Goal: Use online tool/utility: Utilize a website feature to perform a specific function

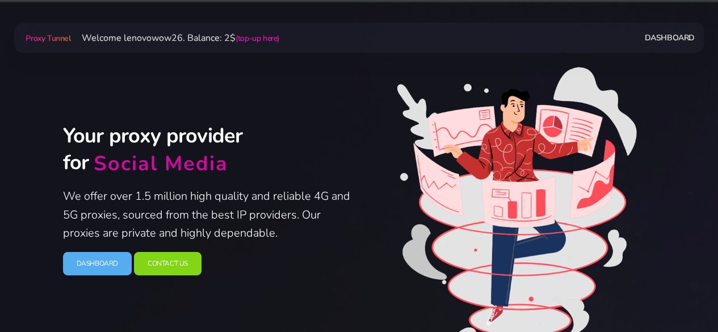
click at [659, 46] on link "Dashboard" at bounding box center [670, 37] width 50 height 21
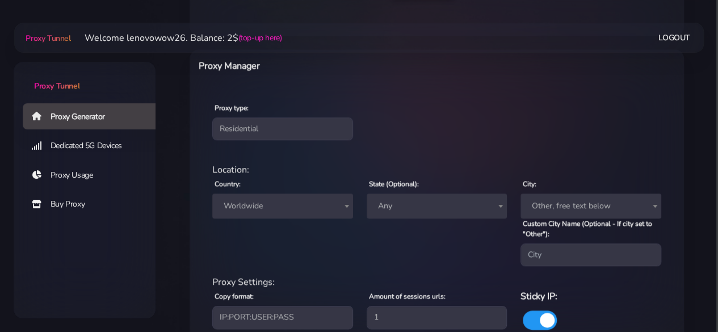
scroll to position [398, 0]
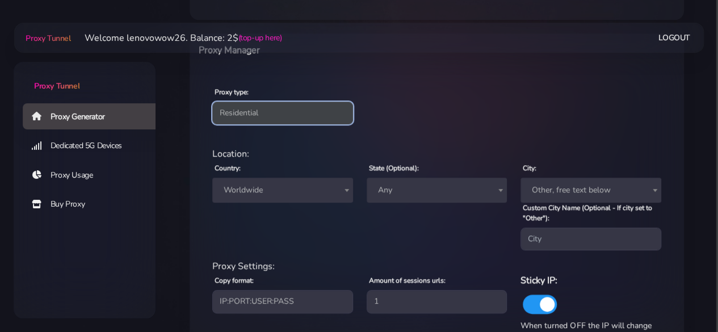
click at [273, 119] on select "Residential Static Mobile" at bounding box center [282, 113] width 141 height 23
click at [212, 102] on select "Residential Static Mobile" at bounding box center [282, 113] width 141 height 23
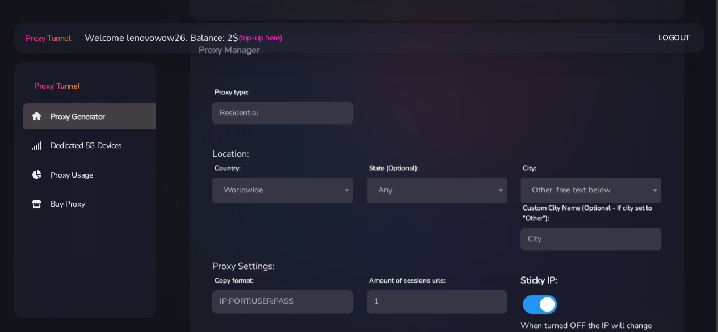
click at [299, 183] on span "Worldwide" at bounding box center [282, 190] width 127 height 16
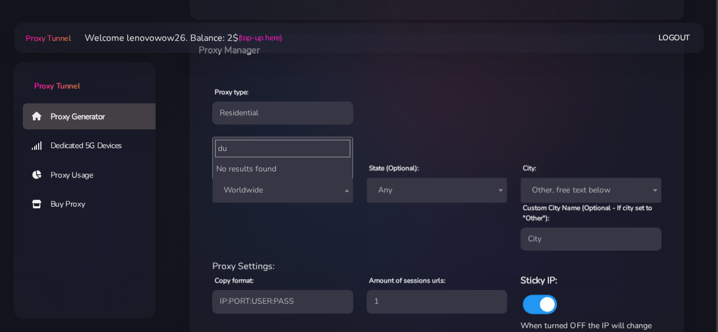
type input "d"
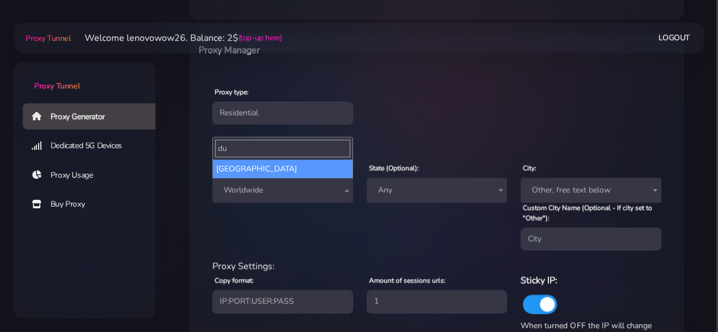
type input "d"
type input "emi"
select select "AE"
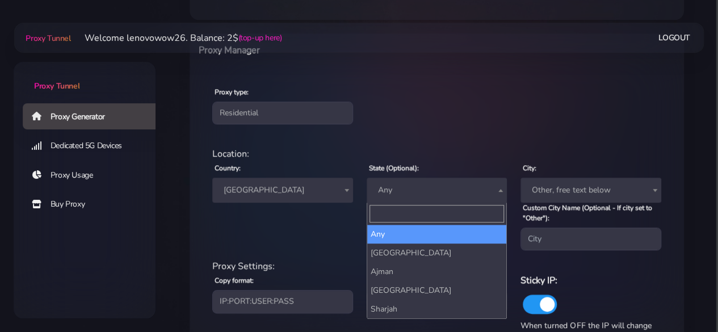
click at [423, 196] on span "Any" at bounding box center [437, 190] width 127 height 16
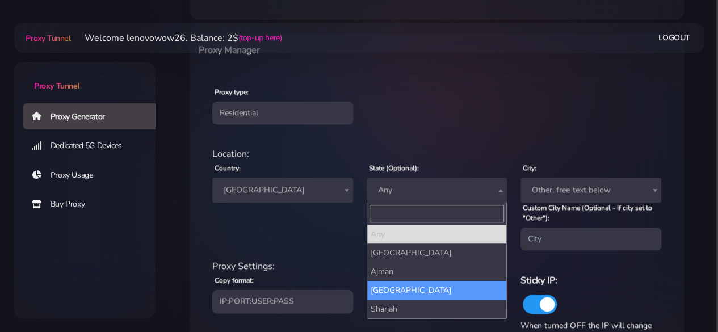
select select "[GEOGRAPHIC_DATA]"
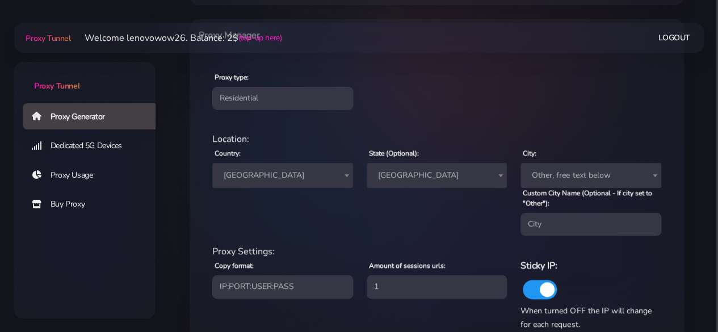
scroll to position [454, 0]
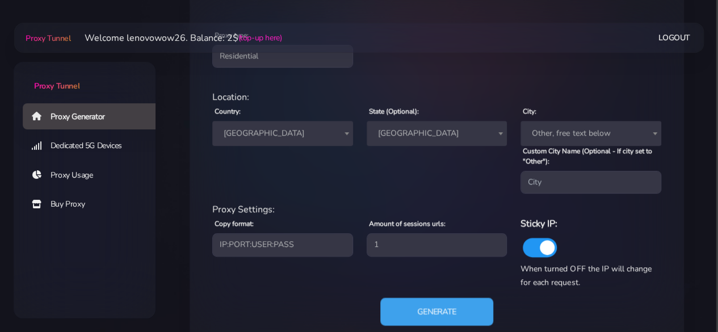
click at [467, 304] on button "Generate" at bounding box center [436, 312] width 113 height 28
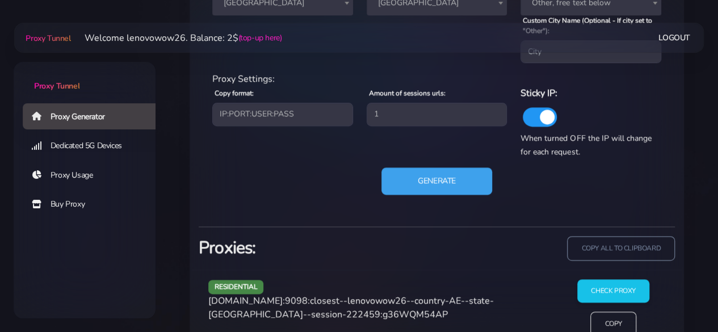
scroll to position [620, 0]
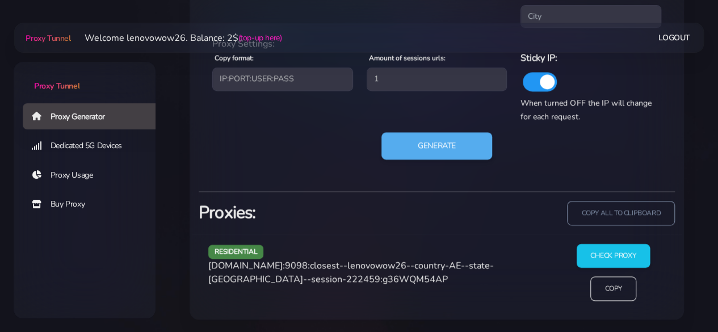
click at [585, 258] on input "Check Proxy" at bounding box center [613, 256] width 73 height 24
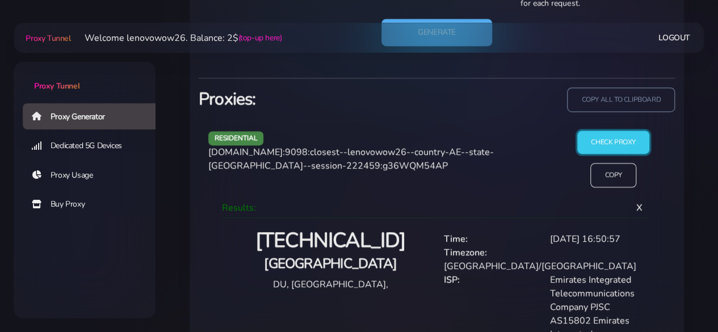
scroll to position [778, 0]
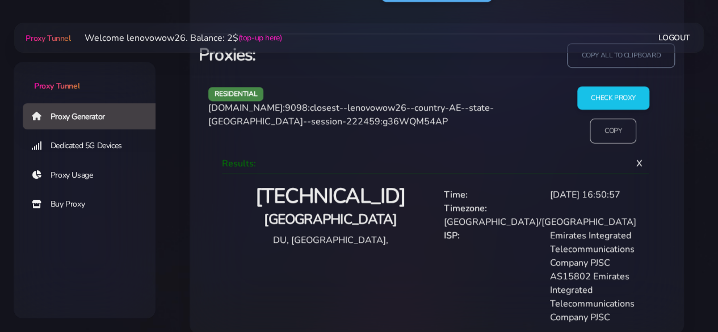
click at [607, 133] on input "Copy" at bounding box center [614, 131] width 47 height 25
